Goal: Information Seeking & Learning: Learn about a topic

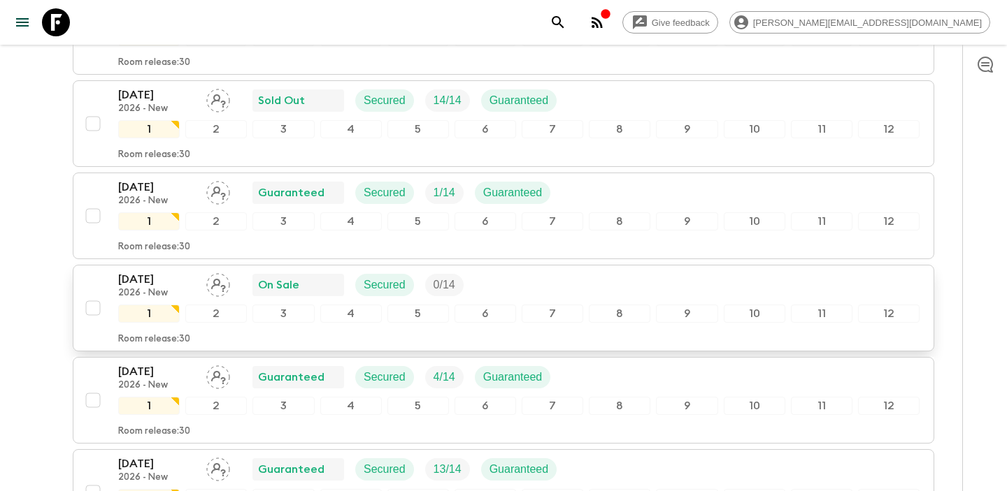
scroll to position [2518, 0]
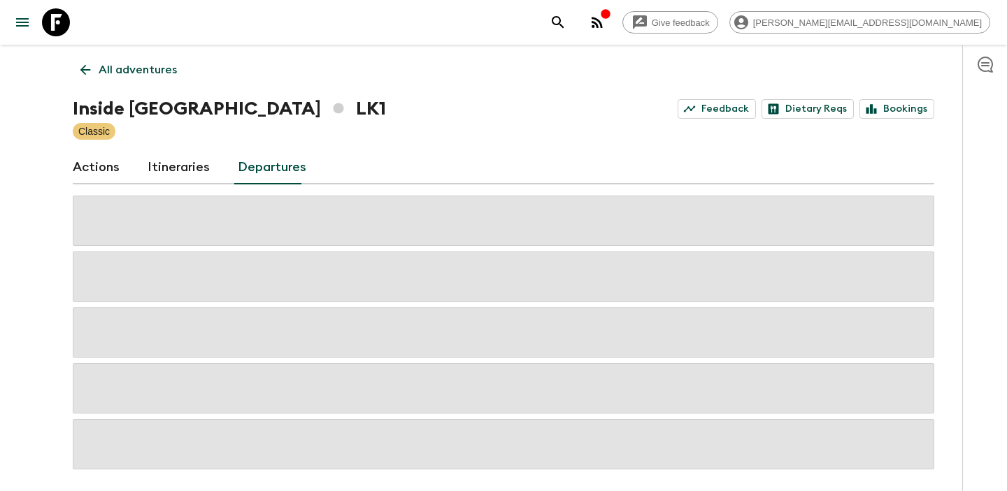
click at [82, 60] on link "All adventures" at bounding box center [129, 70] width 112 height 28
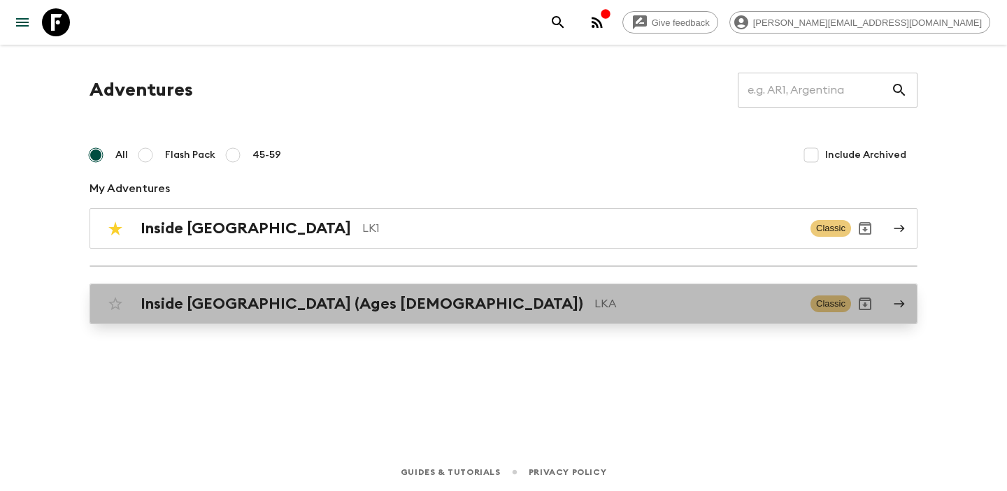
click at [222, 318] on link "Inside Sri Lanka (Ages 45-59) LKA Classic" at bounding box center [503, 304] width 828 height 41
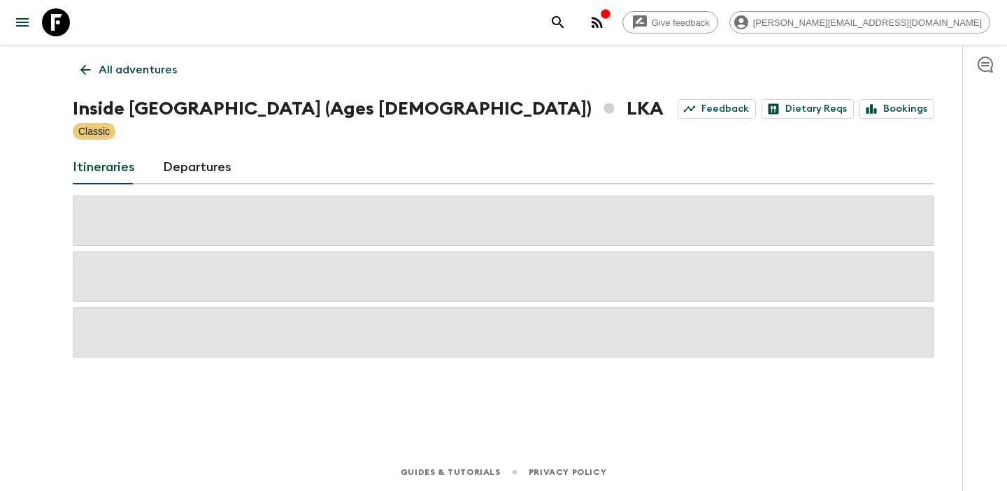
click at [220, 168] on link "Departures" at bounding box center [197, 168] width 69 height 34
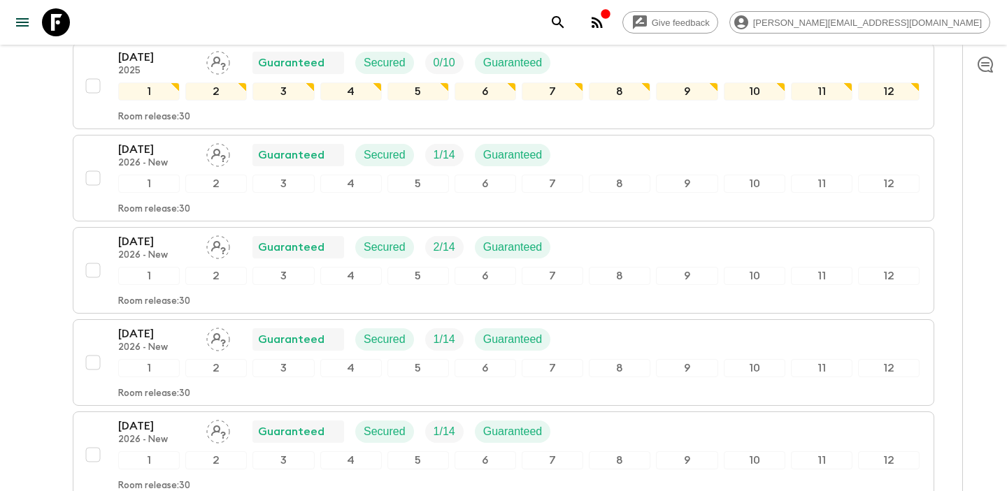
scroll to position [686, 0]
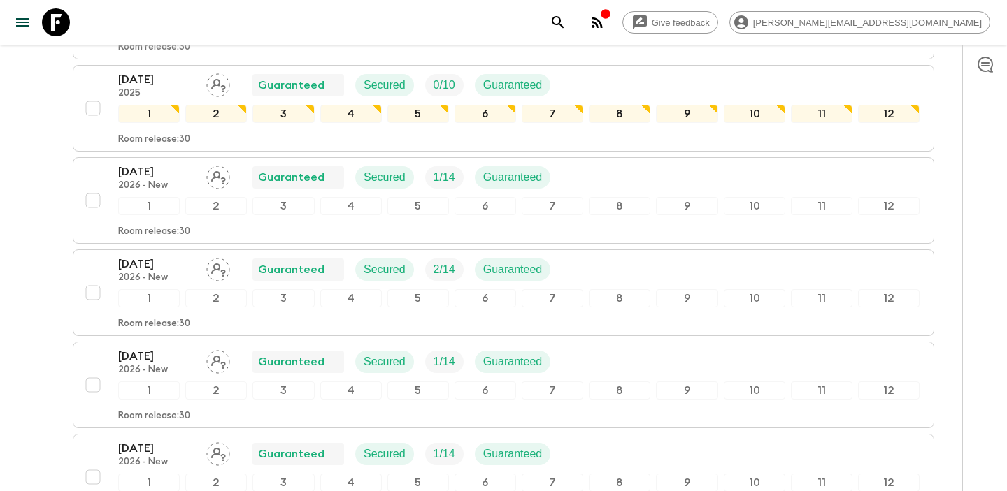
click at [37, 224] on div "Give feedback megan@authenticitiessrilanka.com All adventures Inside Sri Lanka …" at bounding box center [503, 73] width 1007 height 1518
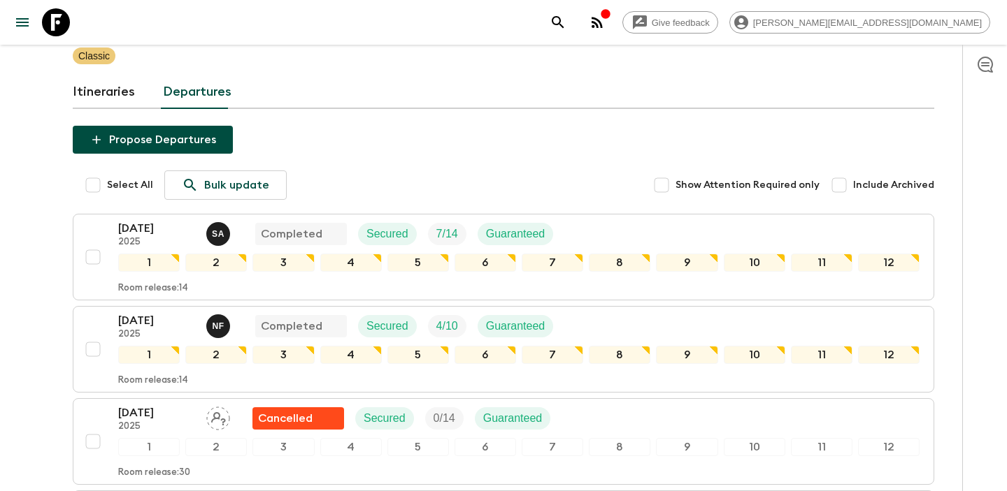
scroll to position [0, 0]
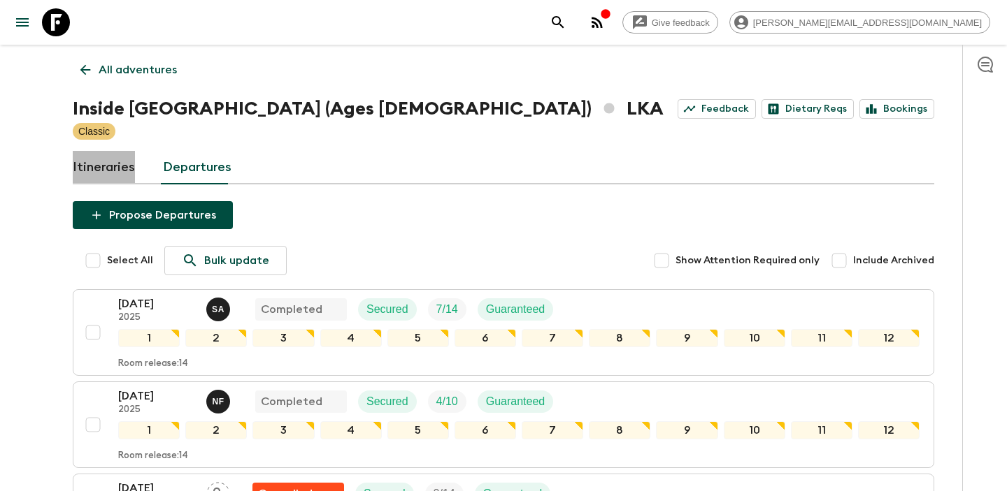
click at [117, 166] on link "Itineraries" at bounding box center [104, 168] width 62 height 34
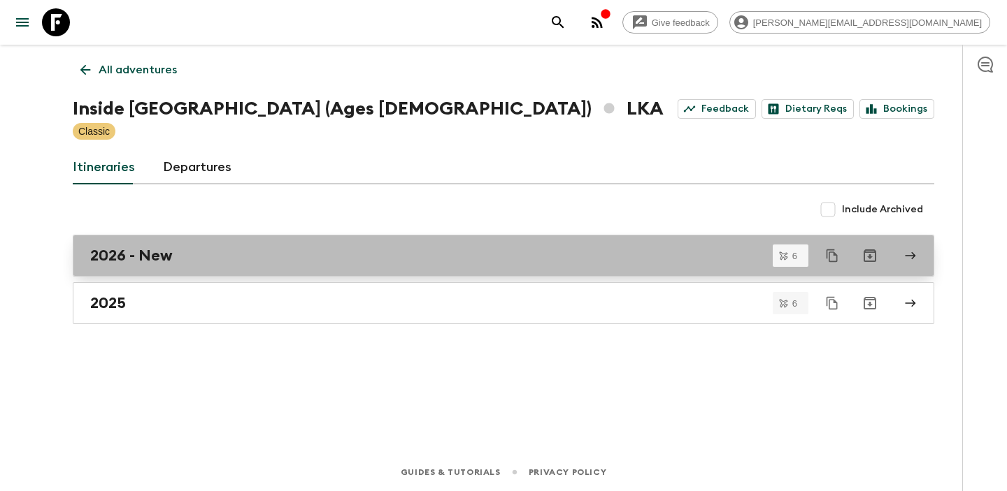
click at [196, 254] on div "2026 - New" at bounding box center [490, 256] width 800 height 18
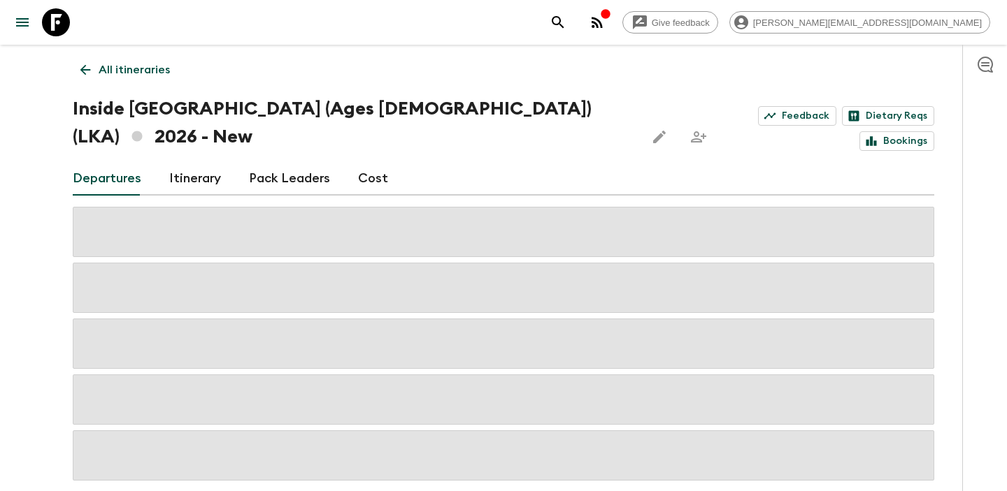
click at [373, 162] on link "Cost" at bounding box center [373, 179] width 30 height 34
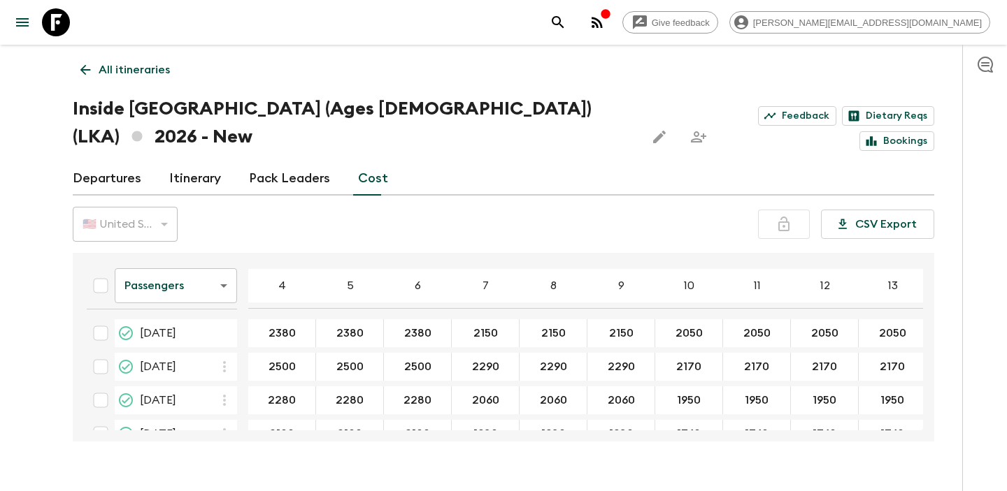
click at [84, 74] on icon at bounding box center [85, 69] width 15 height 15
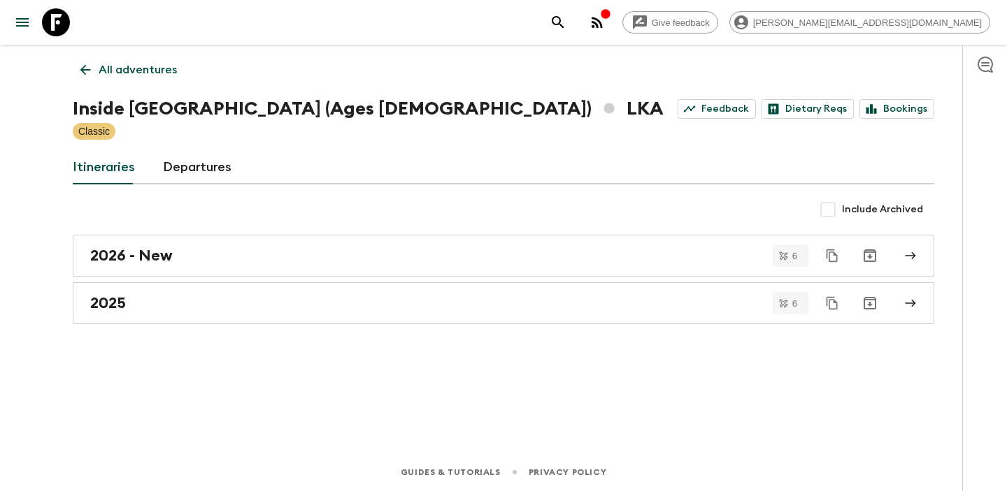
click at [84, 74] on icon at bounding box center [85, 69] width 15 height 15
